Goal: Find specific page/section: Find specific page/section

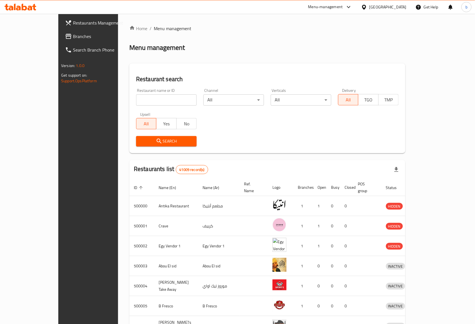
click at [73, 39] on span "Branches" at bounding box center [103, 36] width 60 height 7
click at [129, 31] on link "Home" at bounding box center [138, 28] width 18 height 7
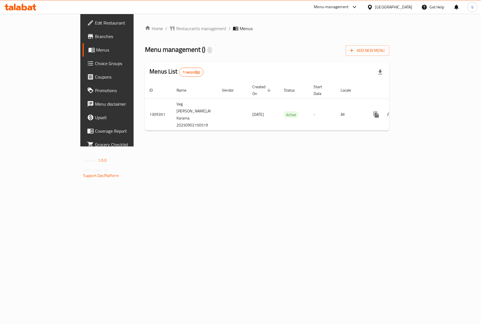
click at [95, 36] on span "Branches" at bounding box center [125, 36] width 61 height 7
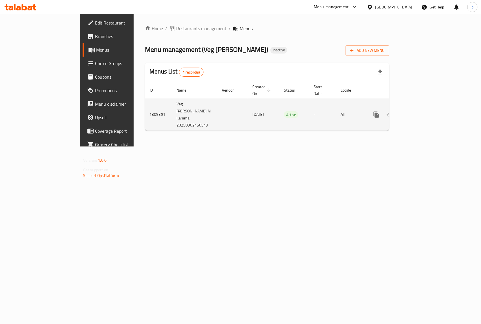
click at [420, 111] on icon "enhanced table" at bounding box center [417, 114] width 7 height 7
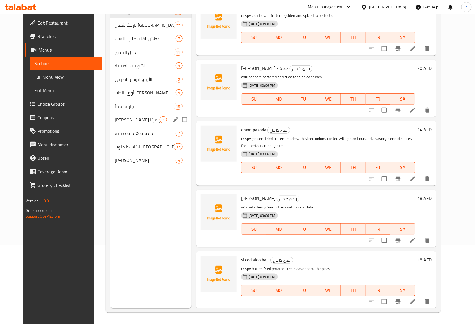
scroll to position [4, 0]
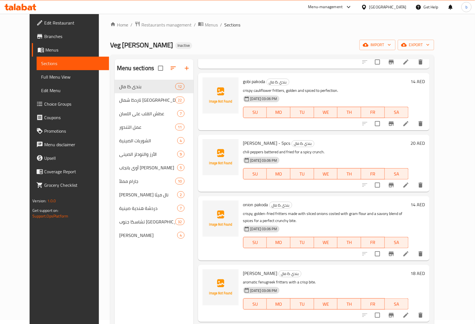
click at [44, 20] on span "Edit Restaurant" at bounding box center [74, 22] width 60 height 7
